Goal: Information Seeking & Learning: Learn about a topic

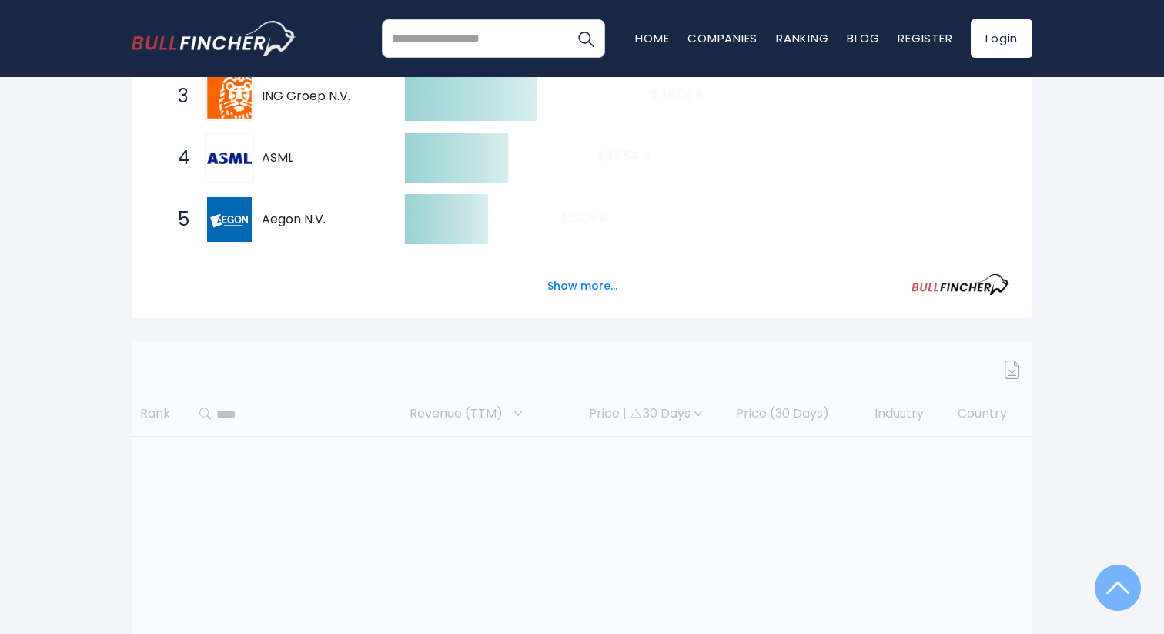
scroll to position [456, 0]
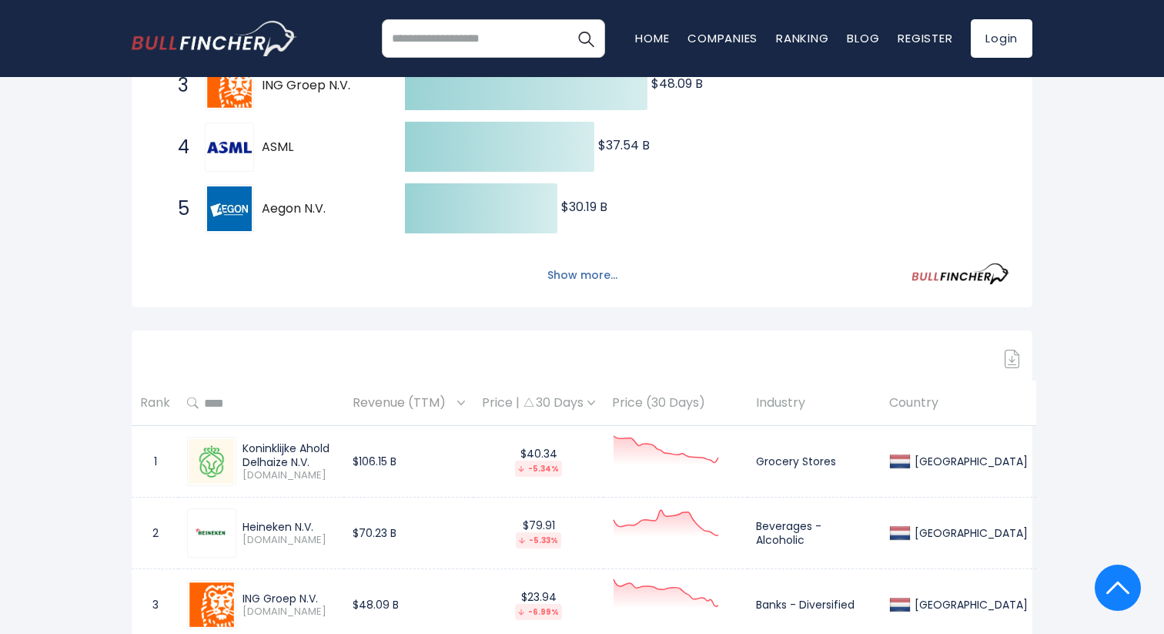
click at [587, 280] on button "Show more..." at bounding box center [582, 275] width 89 height 25
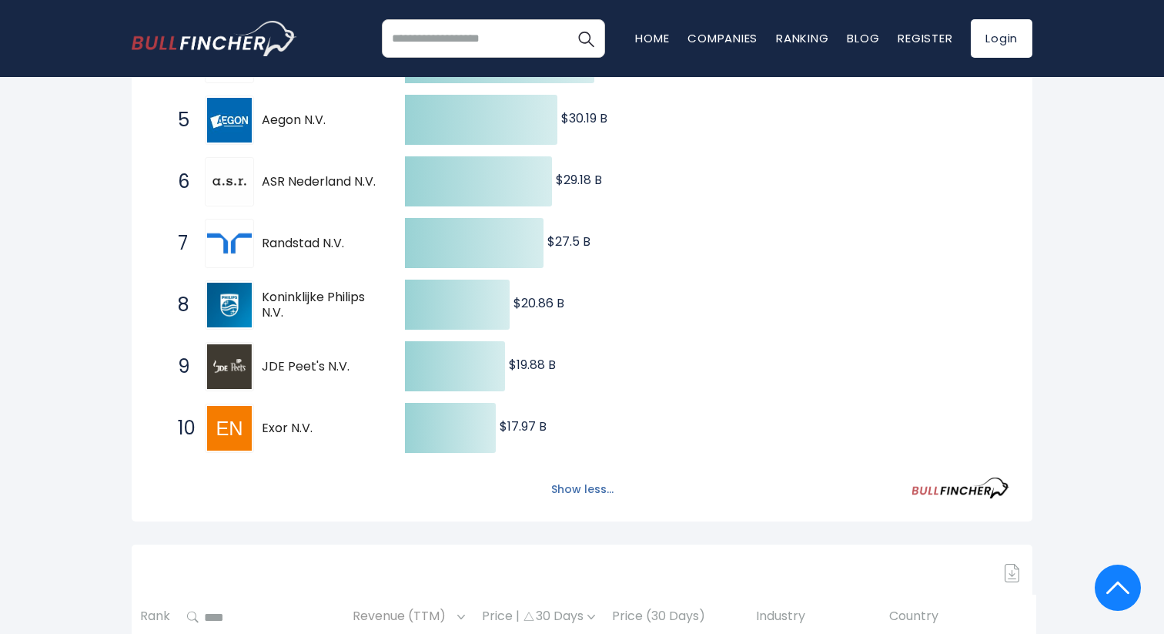
scroll to position [552, 0]
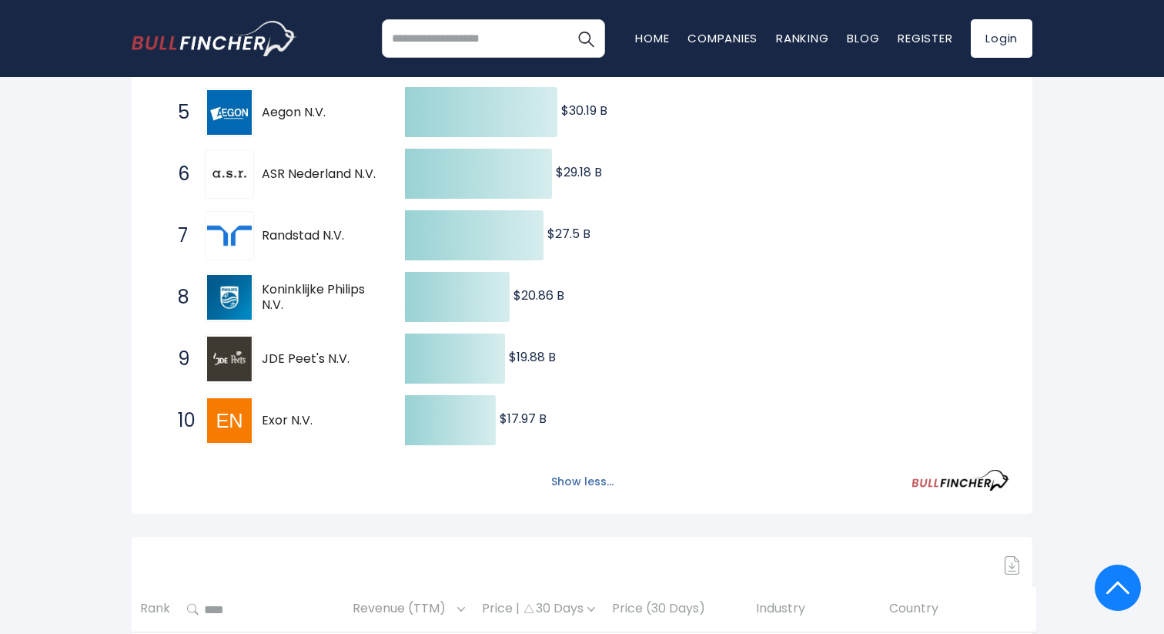
click at [575, 484] on button "Show less..." at bounding box center [582, 481] width 81 height 25
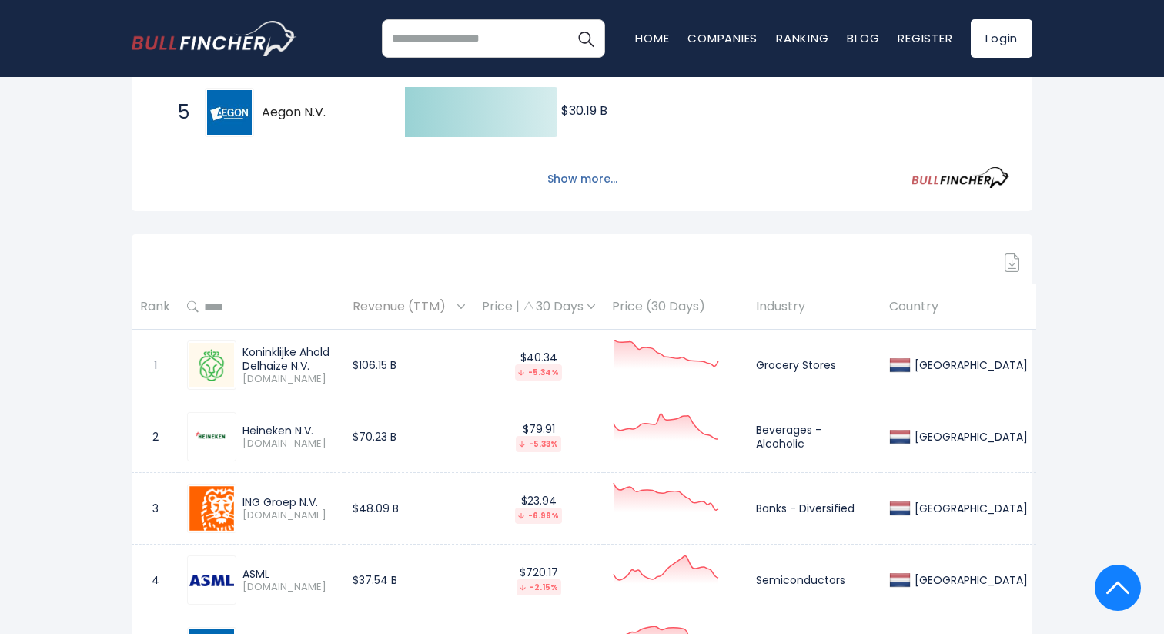
click at [584, 178] on button "Show more..." at bounding box center [582, 178] width 89 height 25
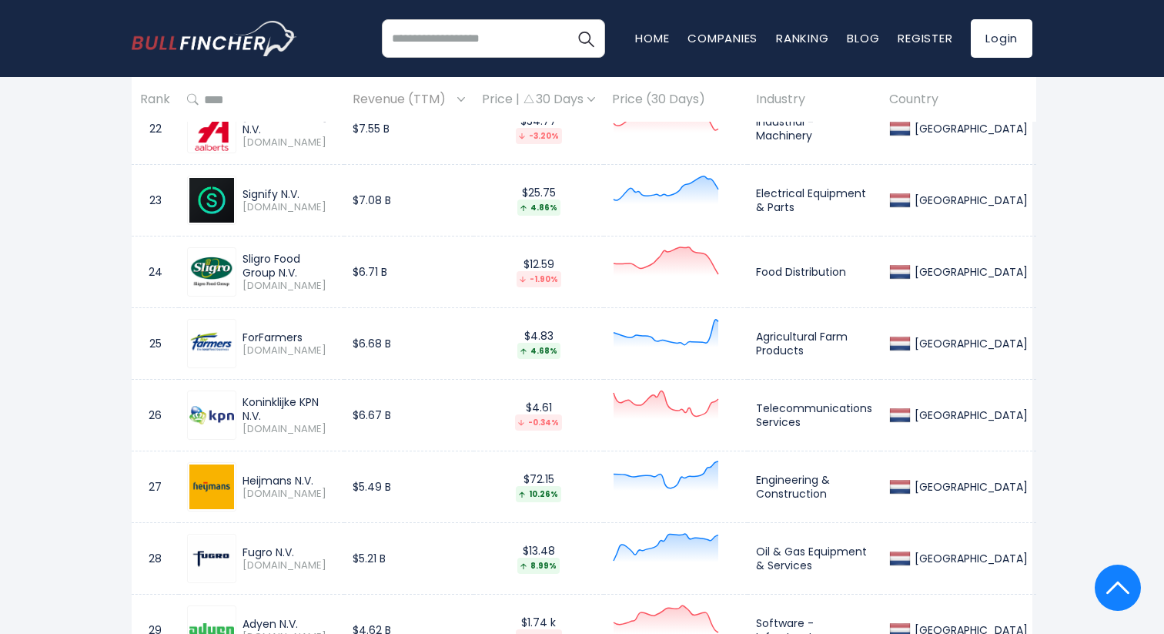
scroll to position [2670, 0]
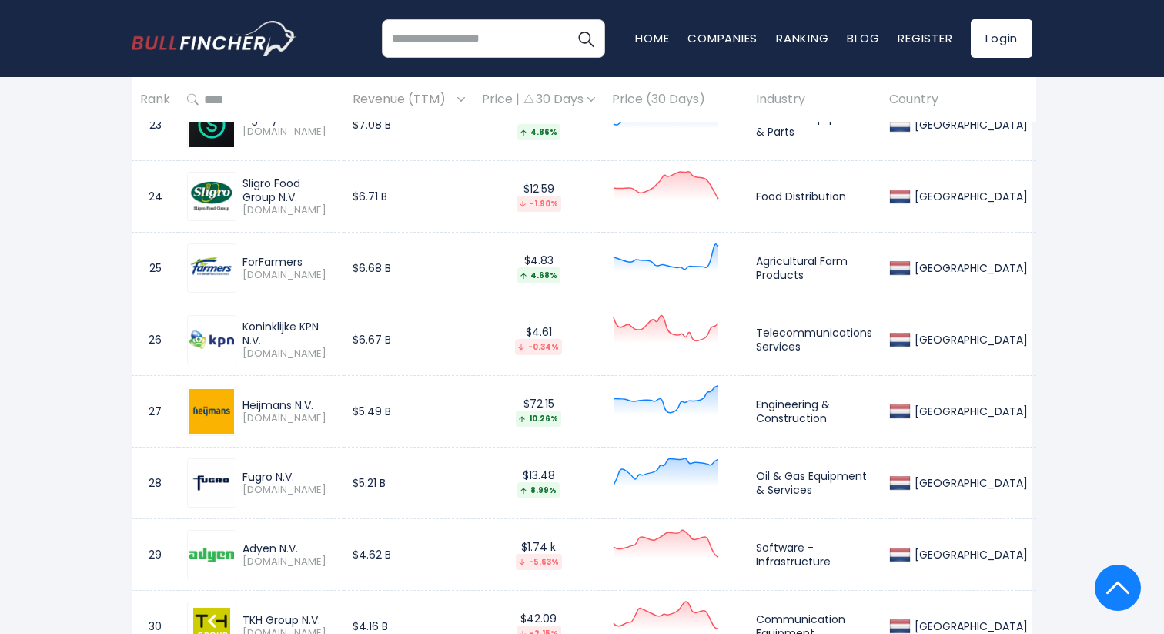
click at [437, 45] on input "search" at bounding box center [493, 38] width 223 height 39
type input "******"
click at [567, 19] on button "Search" at bounding box center [586, 38] width 39 height 39
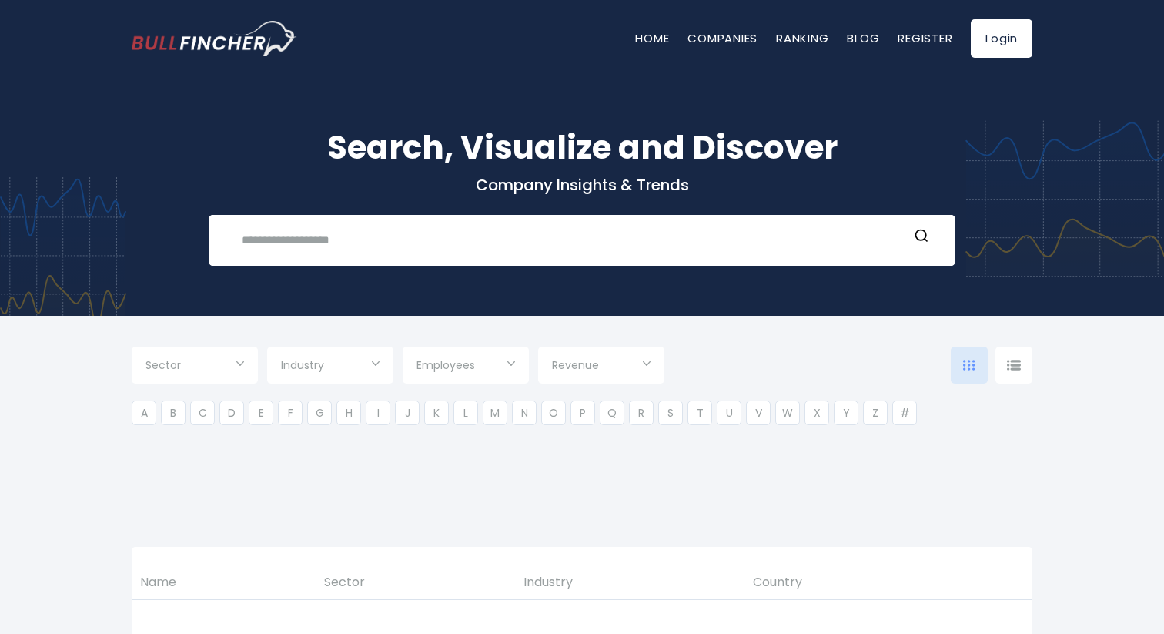
type input "***"
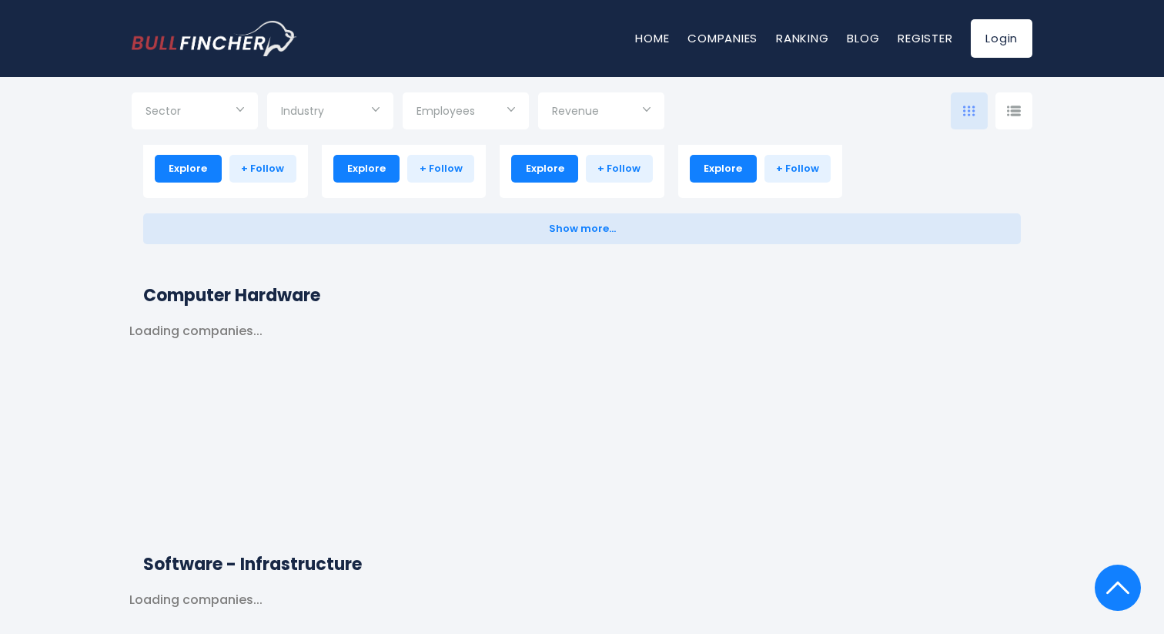
scroll to position [1027, 0]
